Goal: Check status: Check status

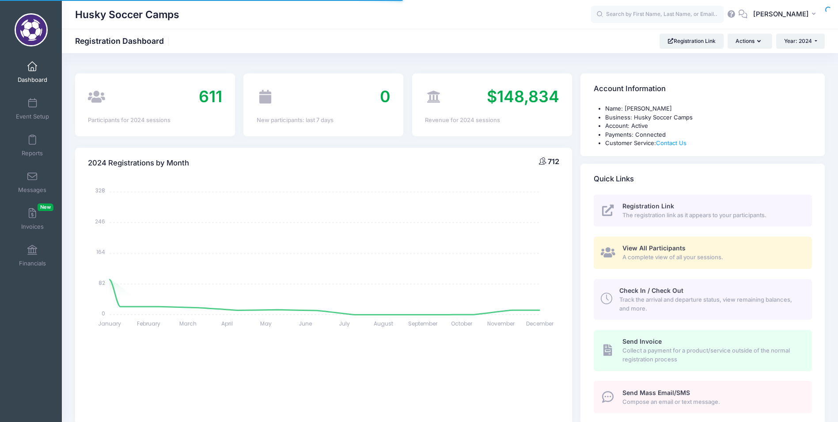
select select
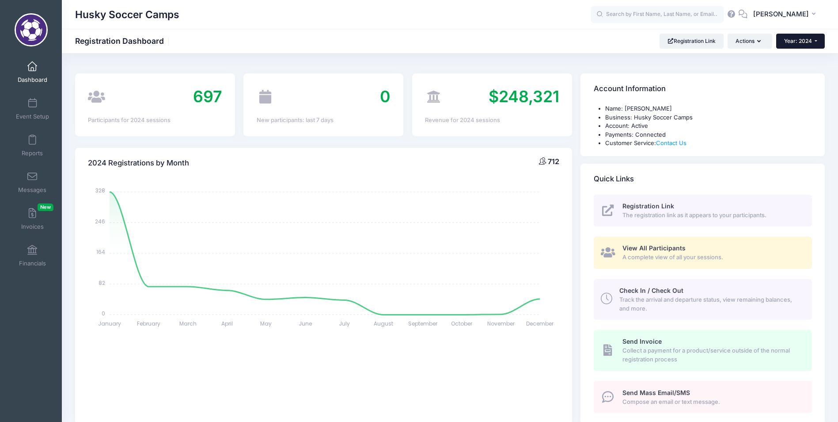
click at [791, 38] on span "Year: 2024" at bounding box center [798, 41] width 28 height 7
click at [788, 56] on link "Year: 2025" at bounding box center [804, 57] width 57 height 11
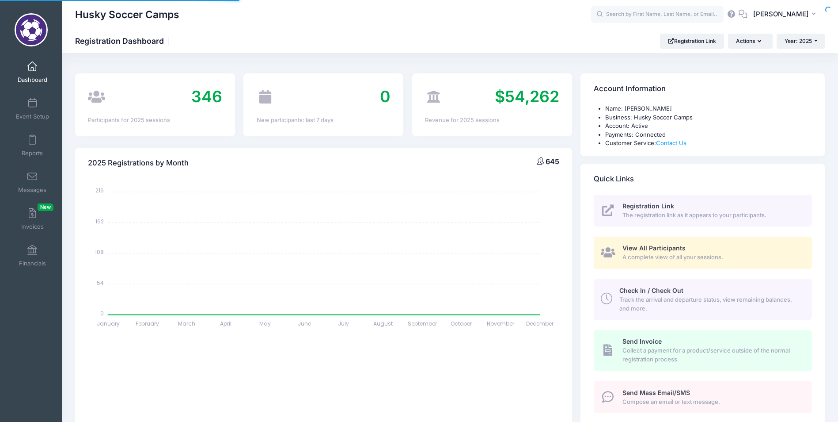
select select
